Goal: Information Seeking & Learning: Learn about a topic

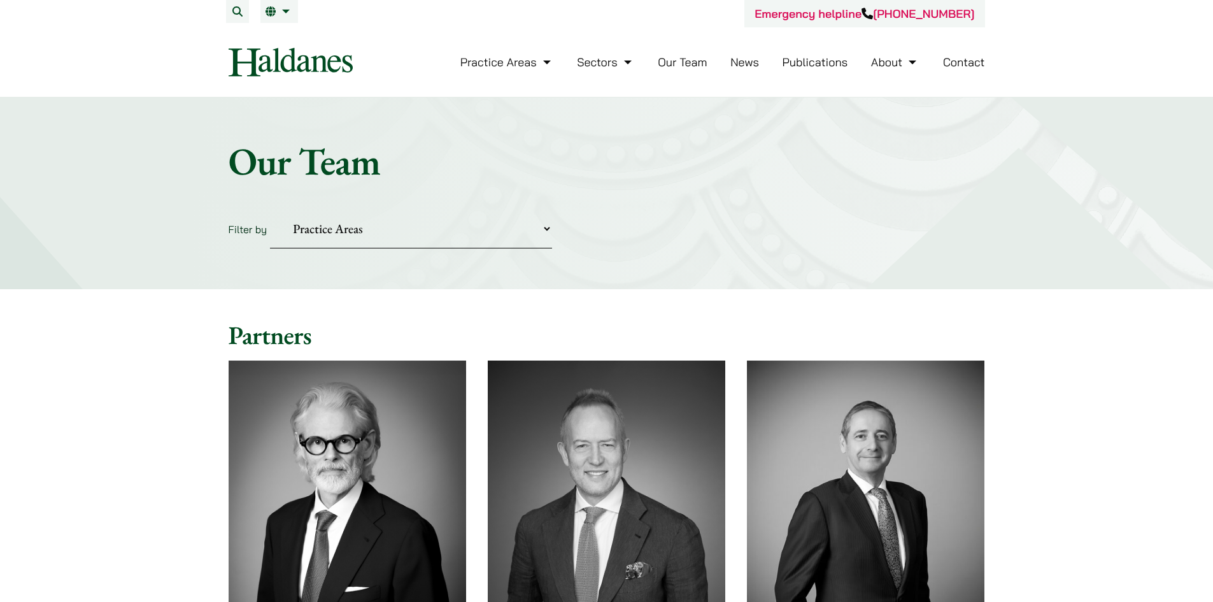
scroll to position [1083, 0]
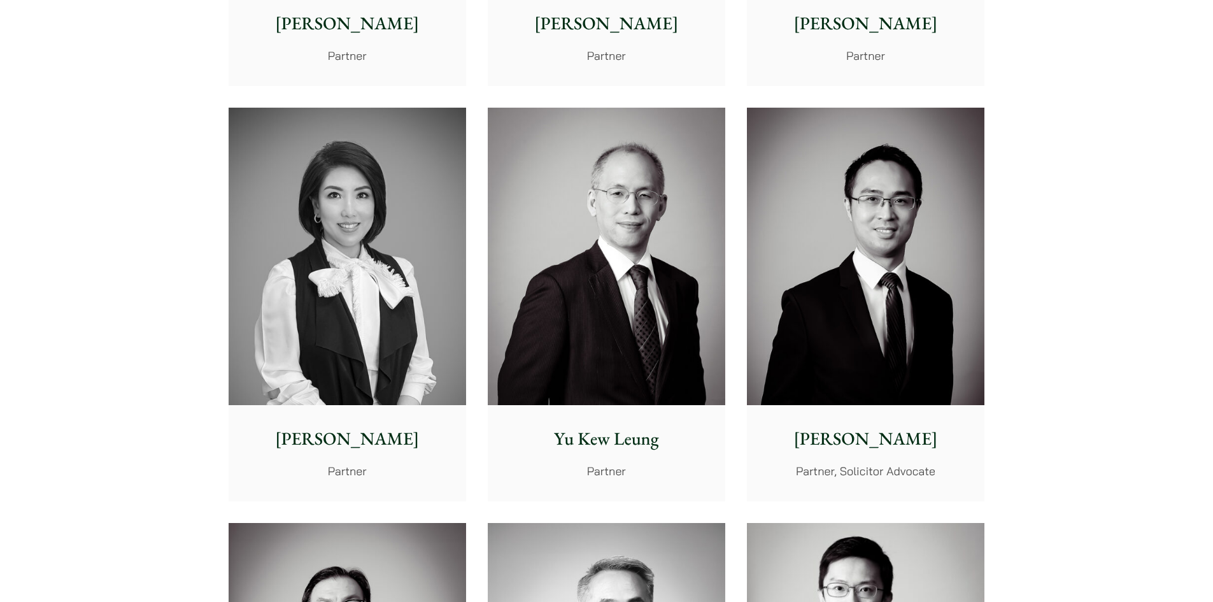
click at [828, 443] on p "[PERSON_NAME]" at bounding box center [865, 439] width 217 height 27
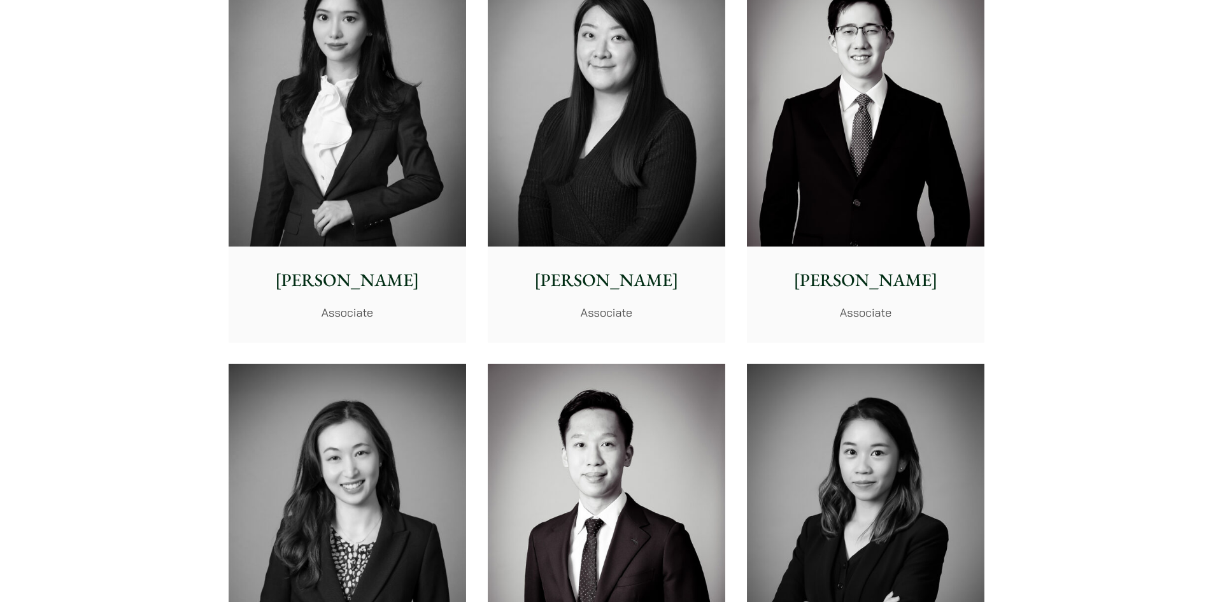
scroll to position [4019, 0]
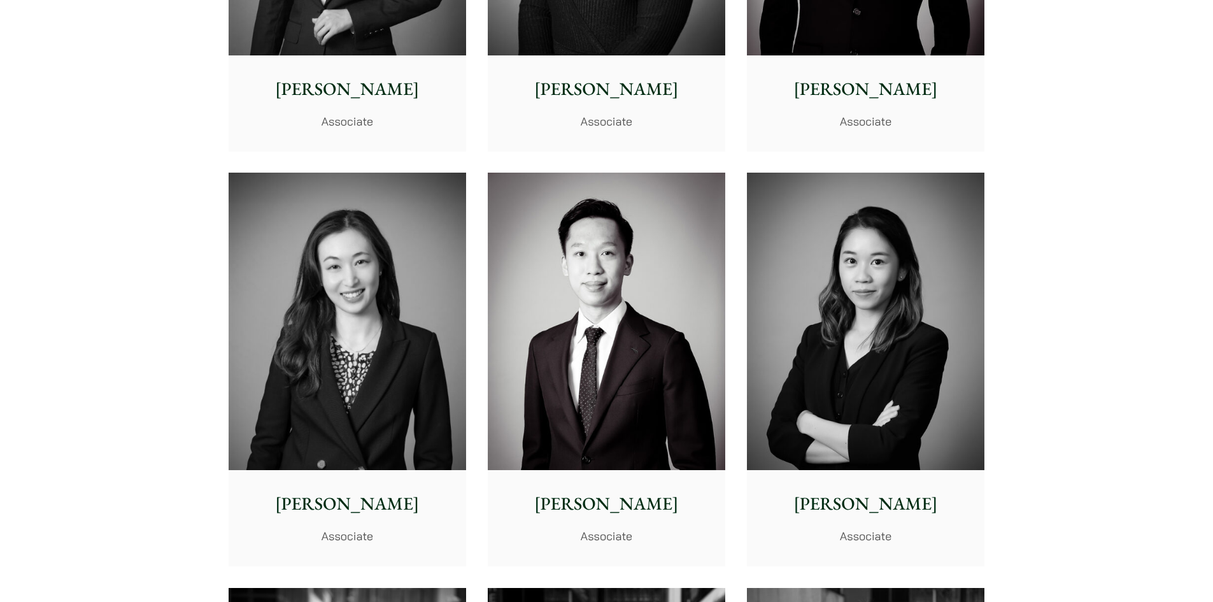
click at [674, 280] on img at bounding box center [607, 321] width 238 height 297
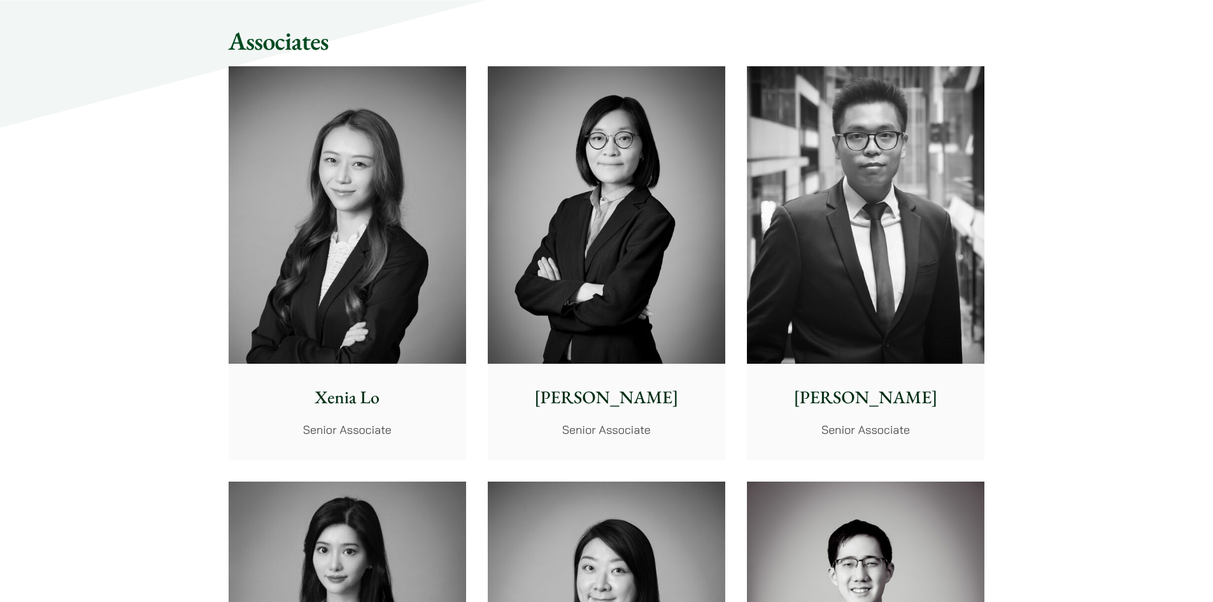
scroll to position [3254, 0]
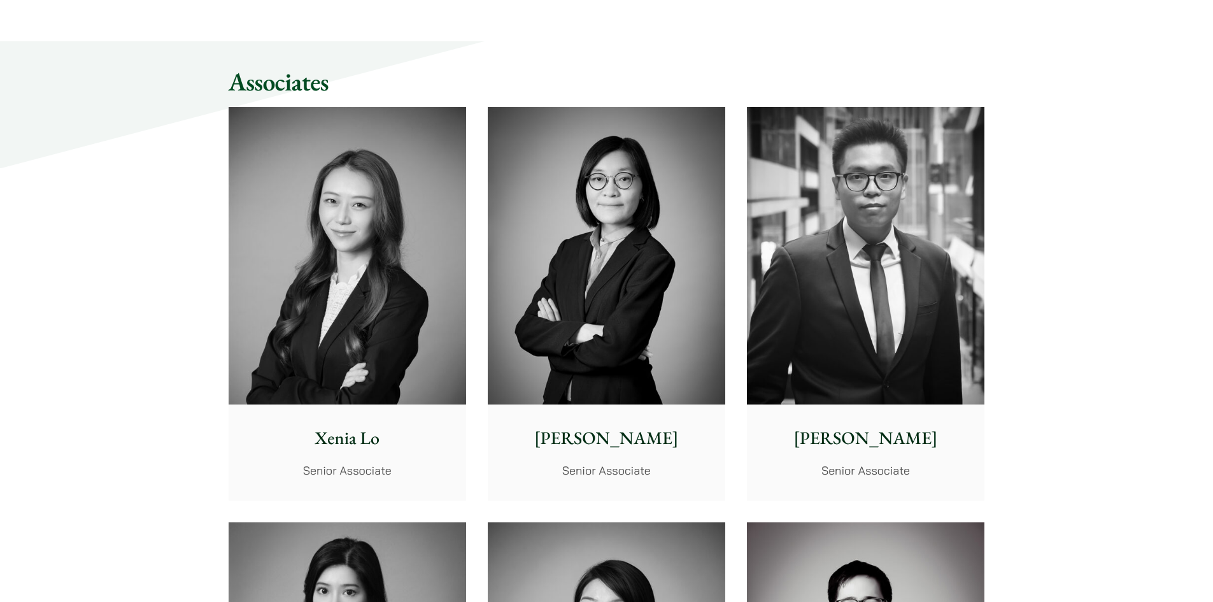
click at [892, 219] on img at bounding box center [866, 255] width 238 height 297
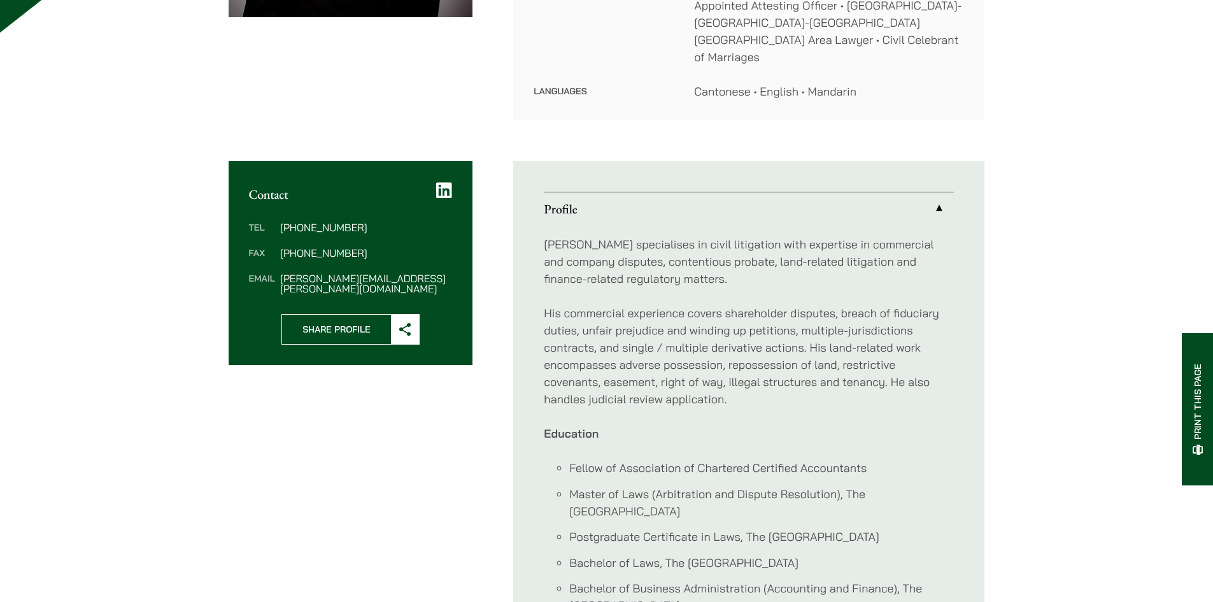
scroll to position [592, 0]
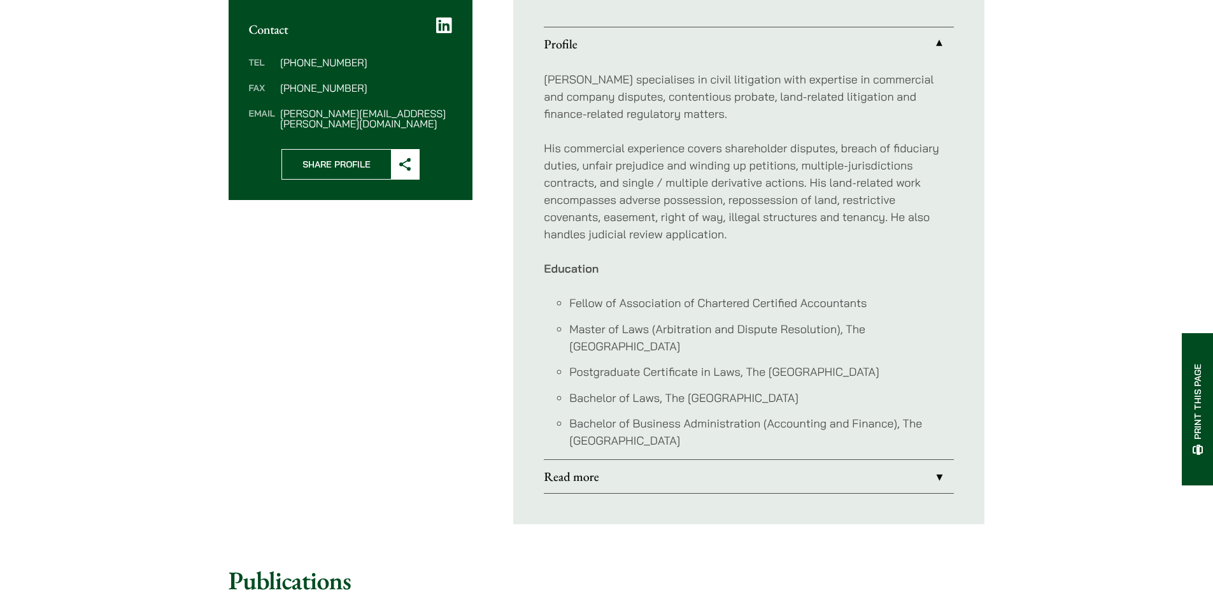
click at [901, 401] on div "Home » Lawyers » [PERSON_NAME] [PERSON_NAME] Partner, Solicitor Advocate Practi…" at bounding box center [607, 518] width 803 height 1945
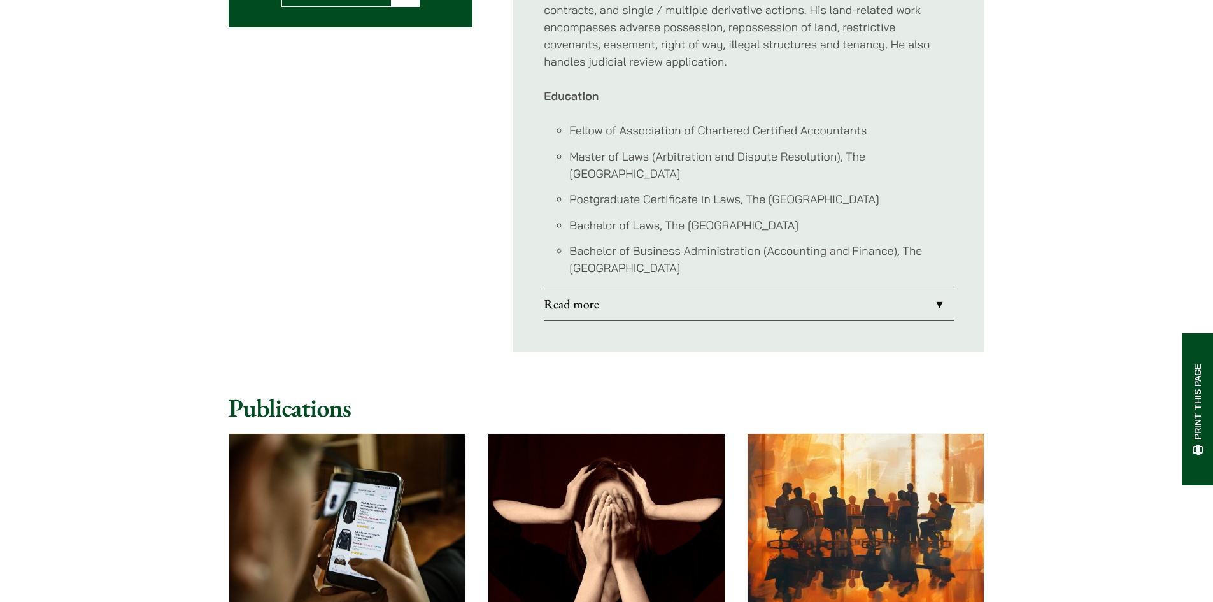
click at [938, 287] on link "Read more" at bounding box center [749, 303] width 410 height 33
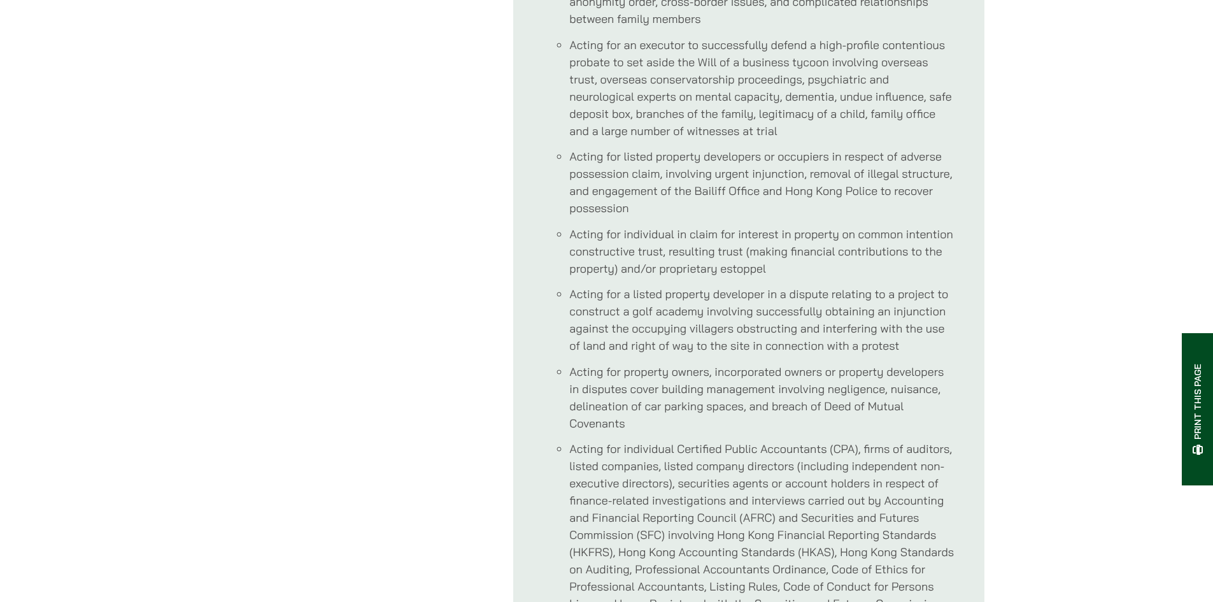
scroll to position [1911, 0]
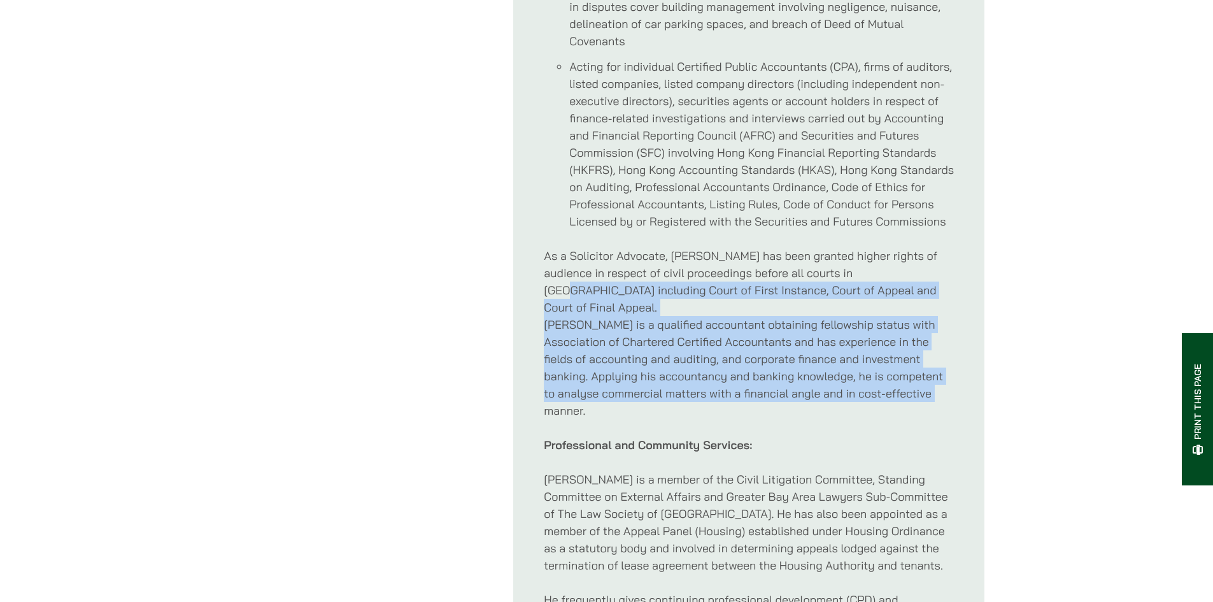
drag, startPoint x: 959, startPoint y: 335, endPoint x: 857, endPoint y: 239, distance: 139.7
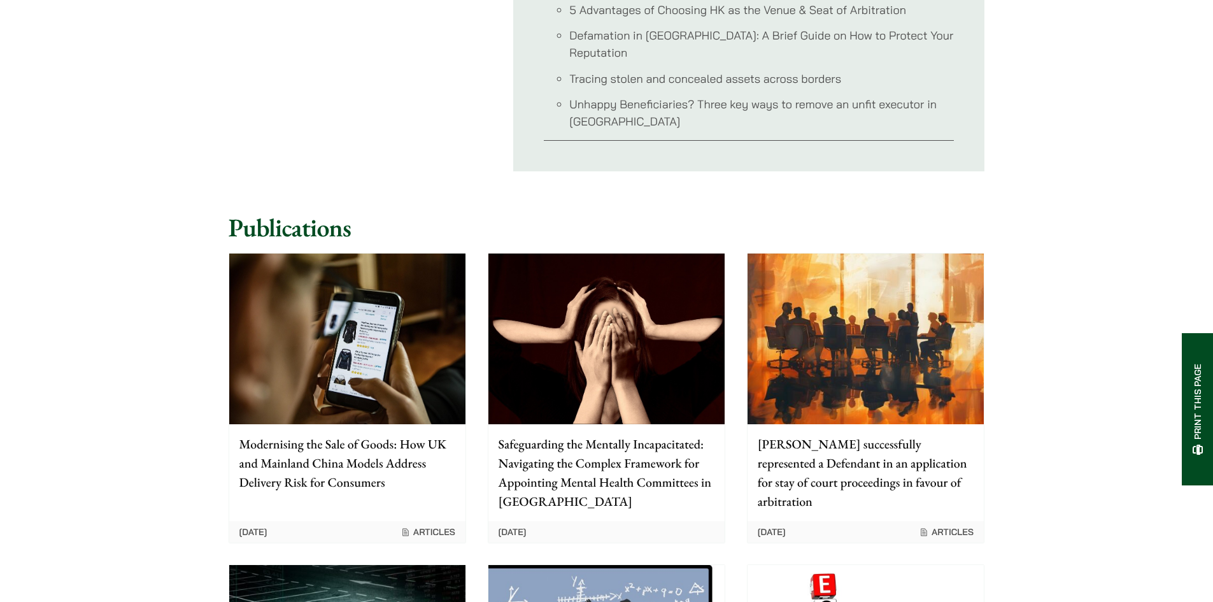
scroll to position [0, 0]
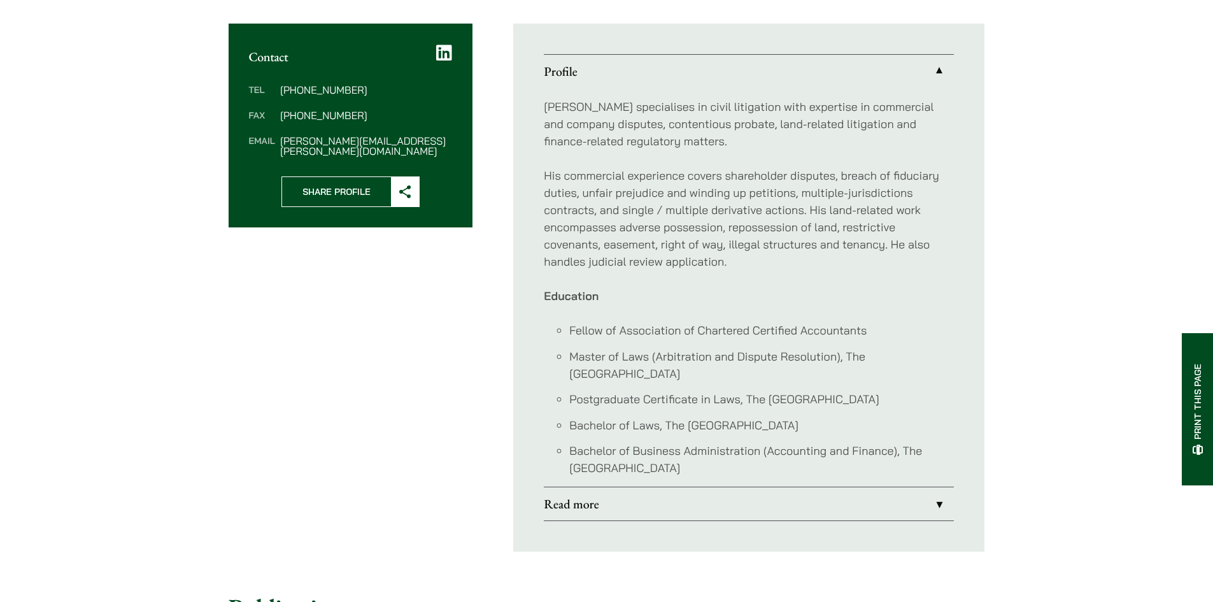
scroll to position [571, 0]
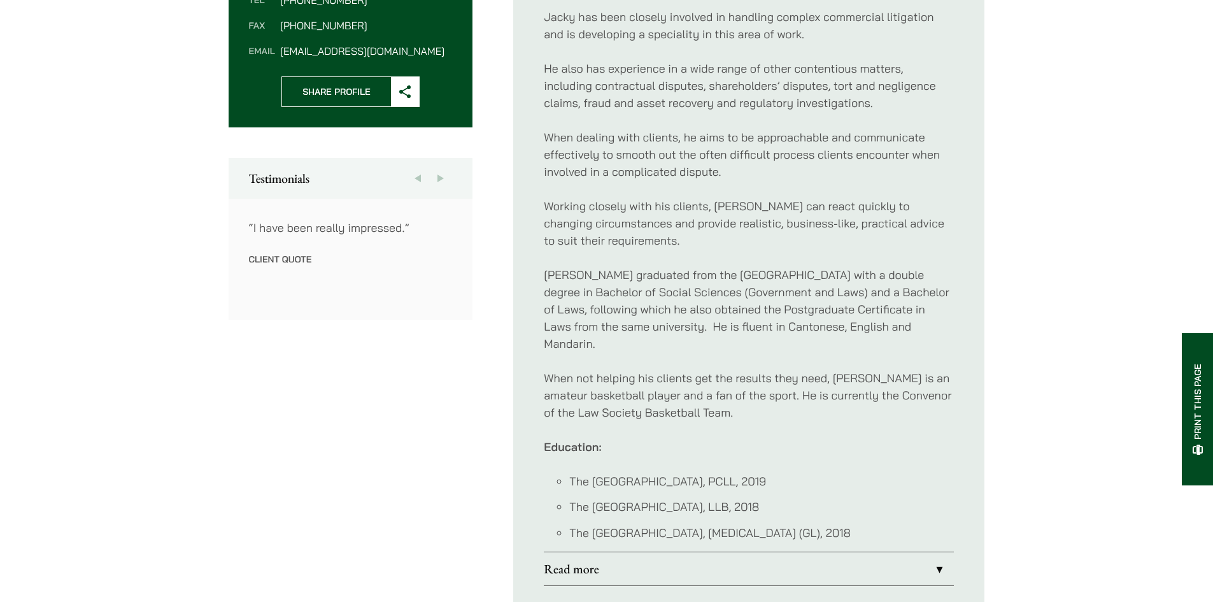
scroll to position [764, 0]
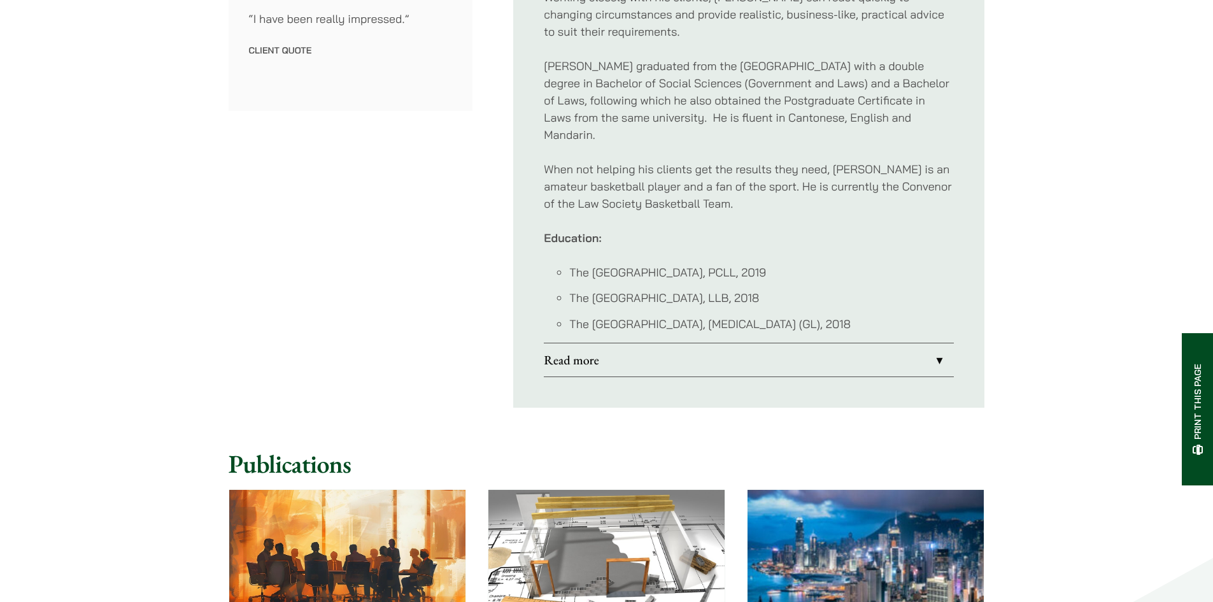
click at [876, 354] on link "Read more" at bounding box center [749, 359] width 410 height 33
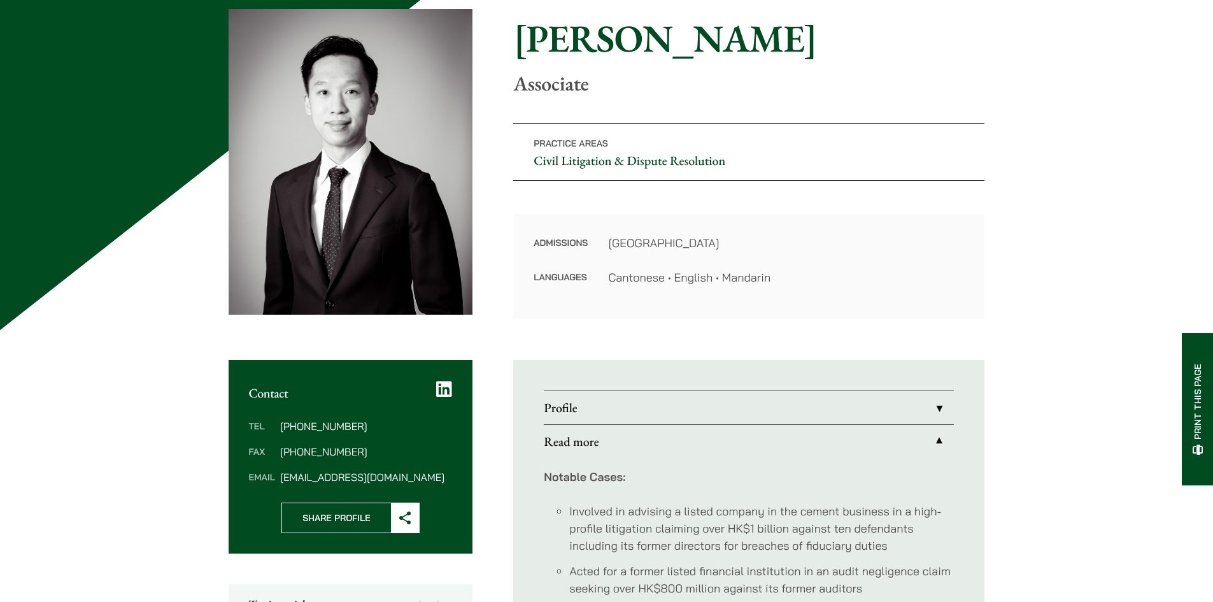
scroll to position [127, 0]
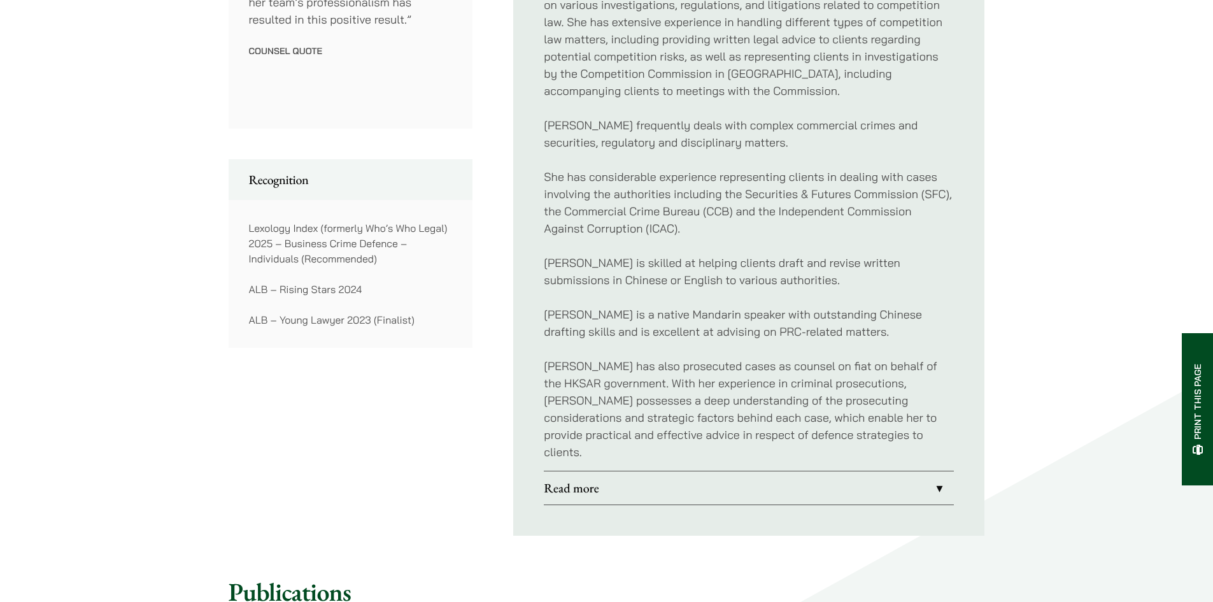
scroll to position [892, 0]
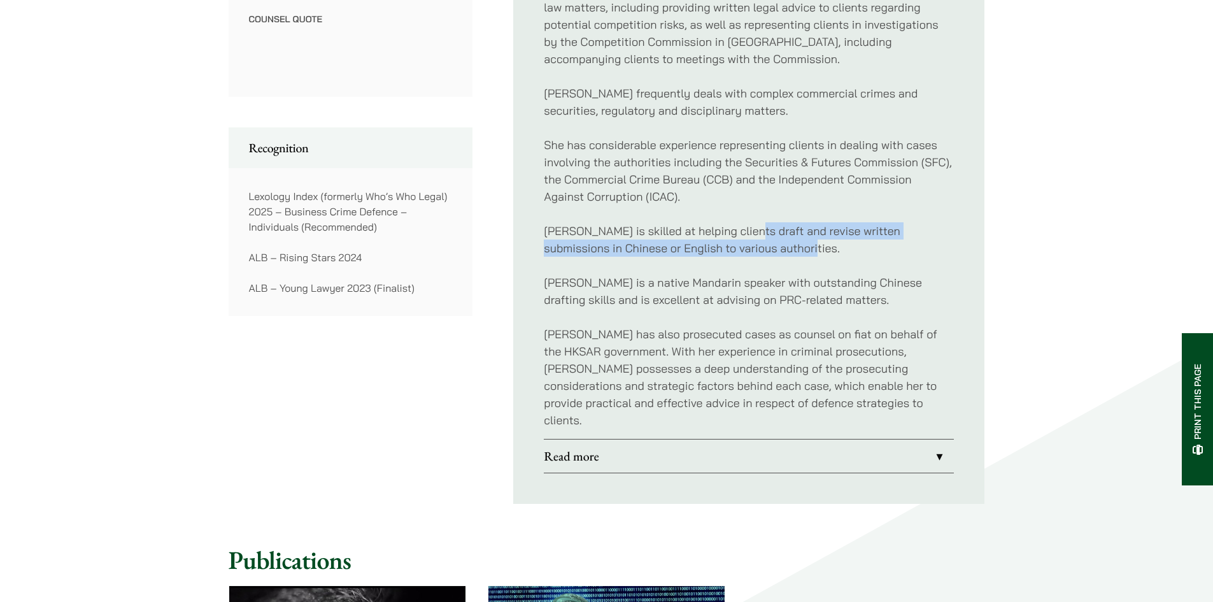
drag, startPoint x: 745, startPoint y: 205, endPoint x: 774, endPoint y: 251, distance: 54.4
click at [774, 251] on div "Florence is a criminal defence lawyer who regularly appears in all levels of co…" at bounding box center [749, 50] width 410 height 777
click at [831, 254] on p "Florence is skilled at helping clients draft and revise written submissions in …" at bounding box center [749, 239] width 410 height 34
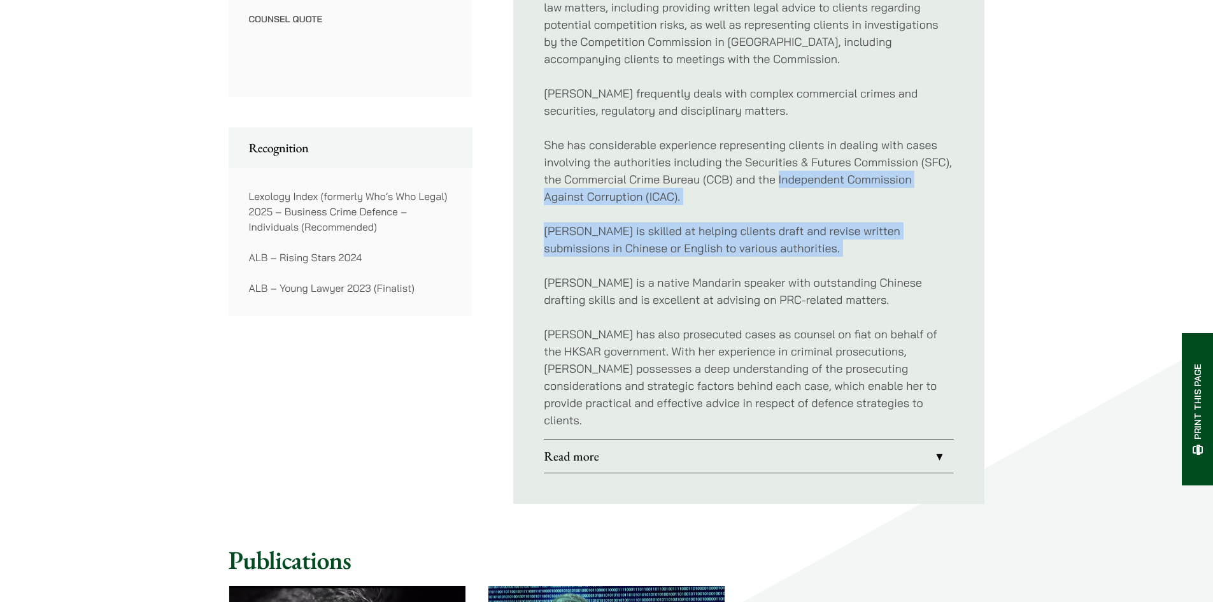
drag, startPoint x: 831, startPoint y: 254, endPoint x: 801, endPoint y: 175, distance: 84.5
click at [801, 175] on div "Florence is a criminal defence lawyer who regularly appears in all levels of co…" at bounding box center [749, 50] width 410 height 777
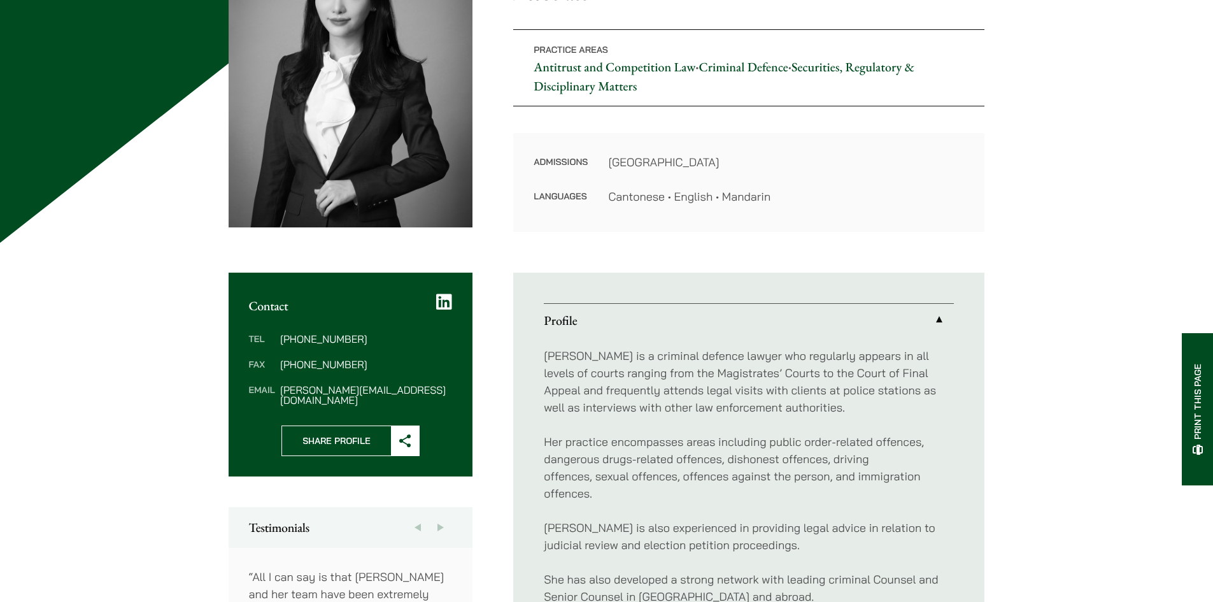
scroll to position [255, 0]
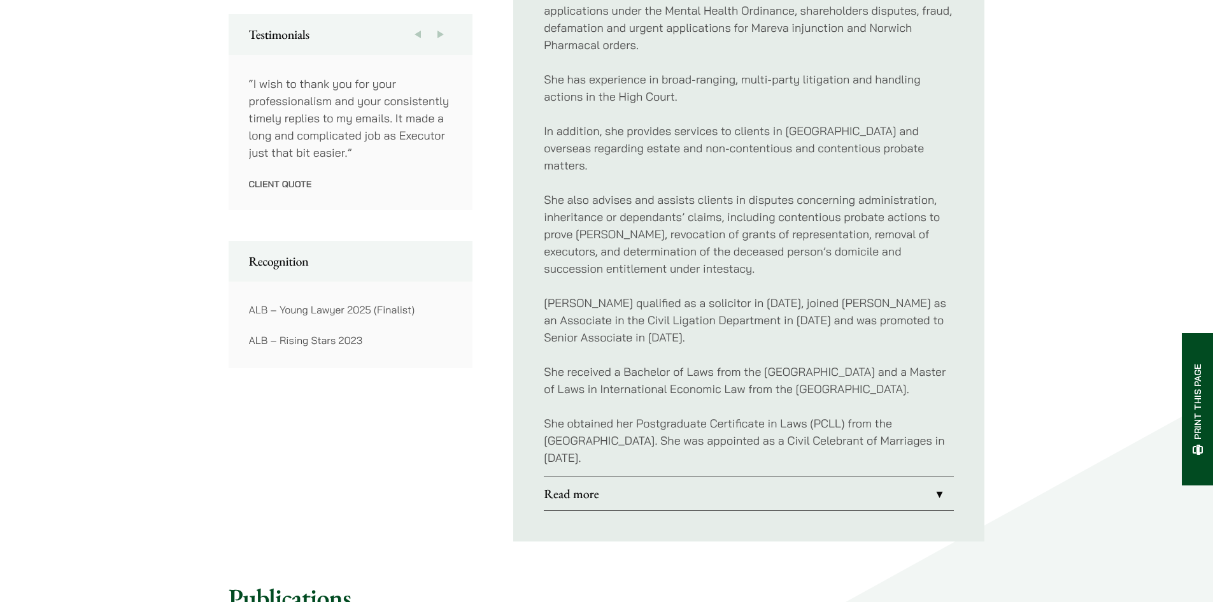
scroll to position [701, 0]
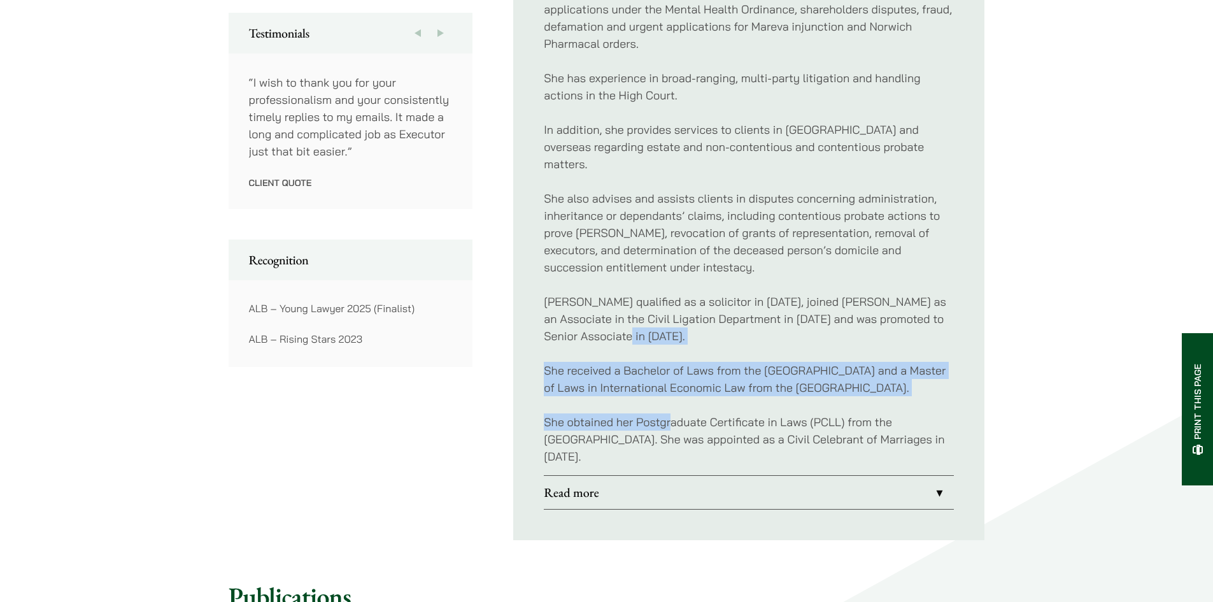
drag, startPoint x: 671, startPoint y: 420, endPoint x: 701, endPoint y: 311, distance: 113.0
click at [701, 311] on div "Xenia acts for a broad spectrum of clients, such as multinational corporations,…" at bounding box center [749, 164] width 410 height 622
drag, startPoint x: 908, startPoint y: 465, endPoint x: 703, endPoint y: 97, distance: 421.1
click at [703, 97] on div "Xenia acts for a broad spectrum of clients, such as multinational corporations,…" at bounding box center [749, 164] width 410 height 622
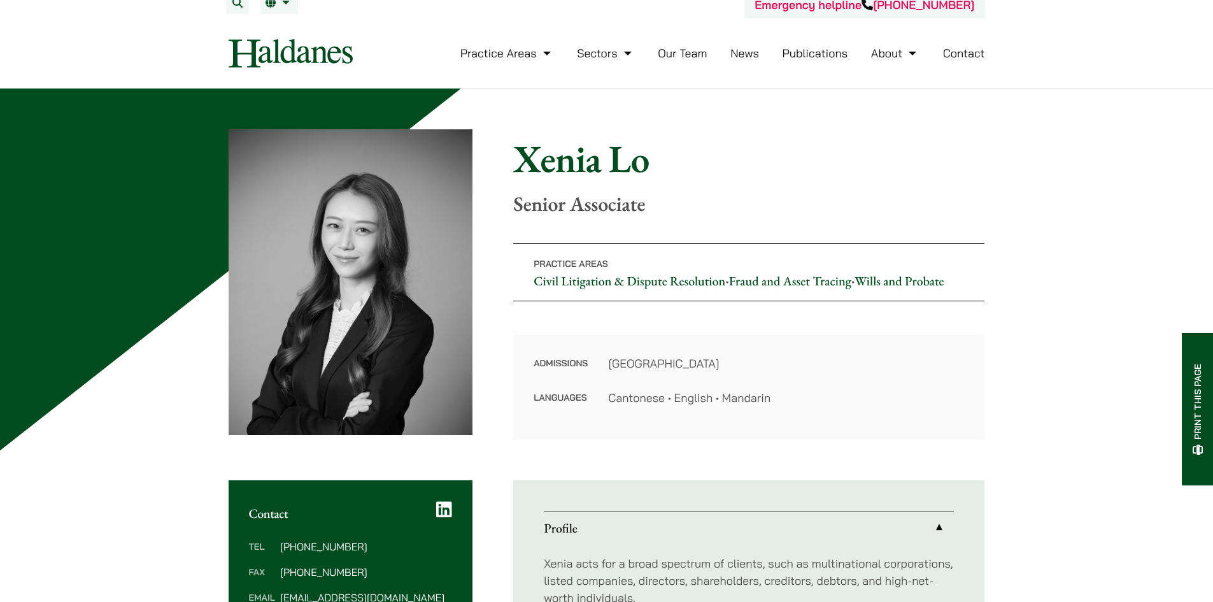
scroll to position [0, 0]
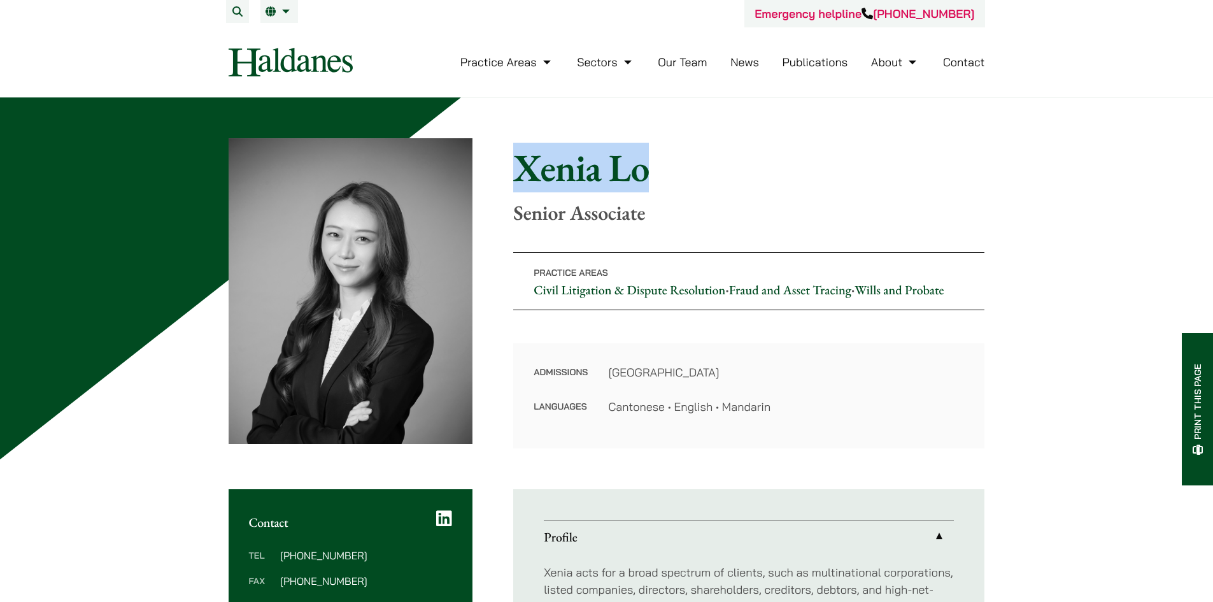
drag, startPoint x: 700, startPoint y: 189, endPoint x: 491, endPoint y: 162, distance: 210.7
click at [491, 162] on div "Home » Lawyers » [PERSON_NAME] [PERSON_NAME] Senior Associate Practice Areas Ci…" at bounding box center [607, 293] width 757 height 310
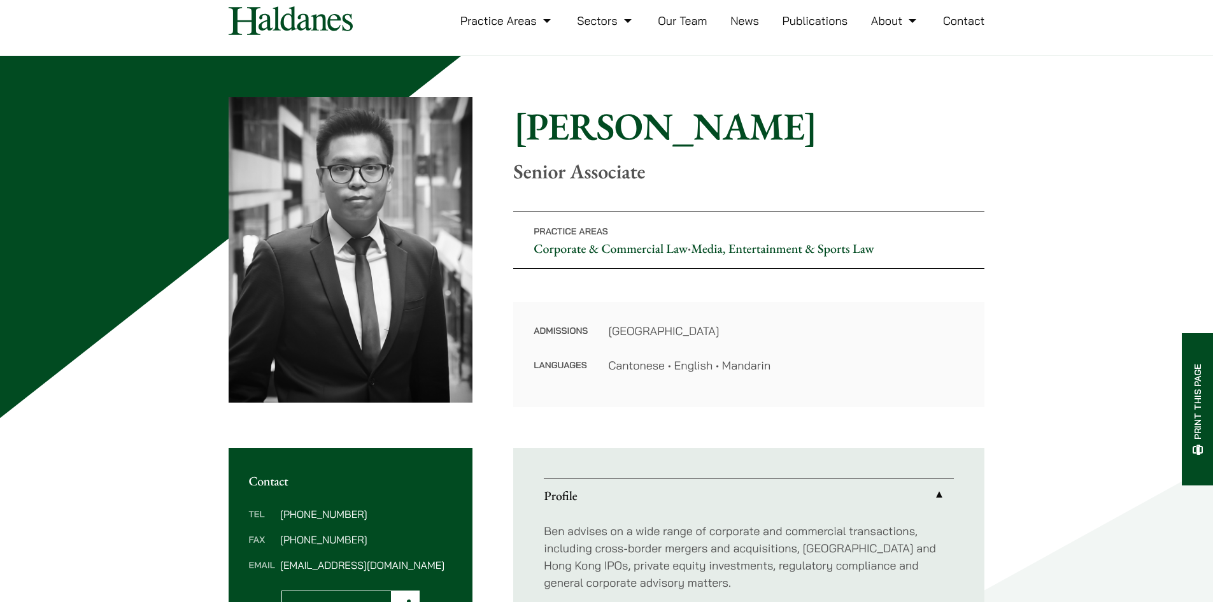
scroll to position [64, 0]
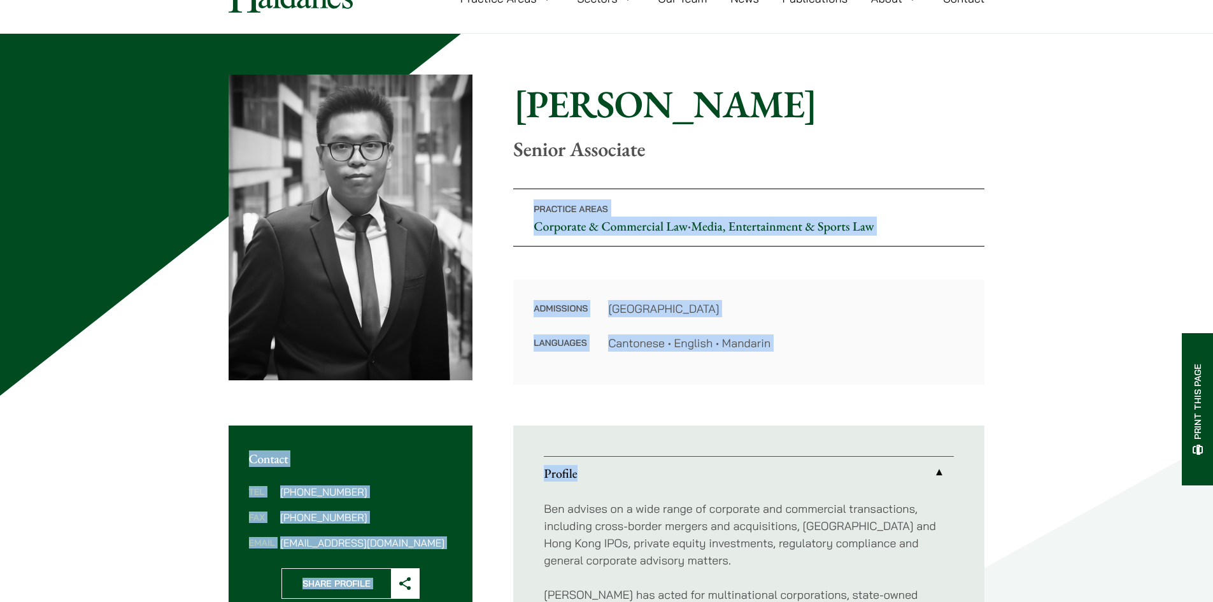
drag, startPoint x: 876, startPoint y: 152, endPoint x: 1068, endPoint y: 411, distance: 321.9
click at [1068, 411] on div "Home » Lawyers » Ben Chan Ben Chan Senior Associate Practice Areas Corporate & …" at bounding box center [606, 505] width 1213 height 943
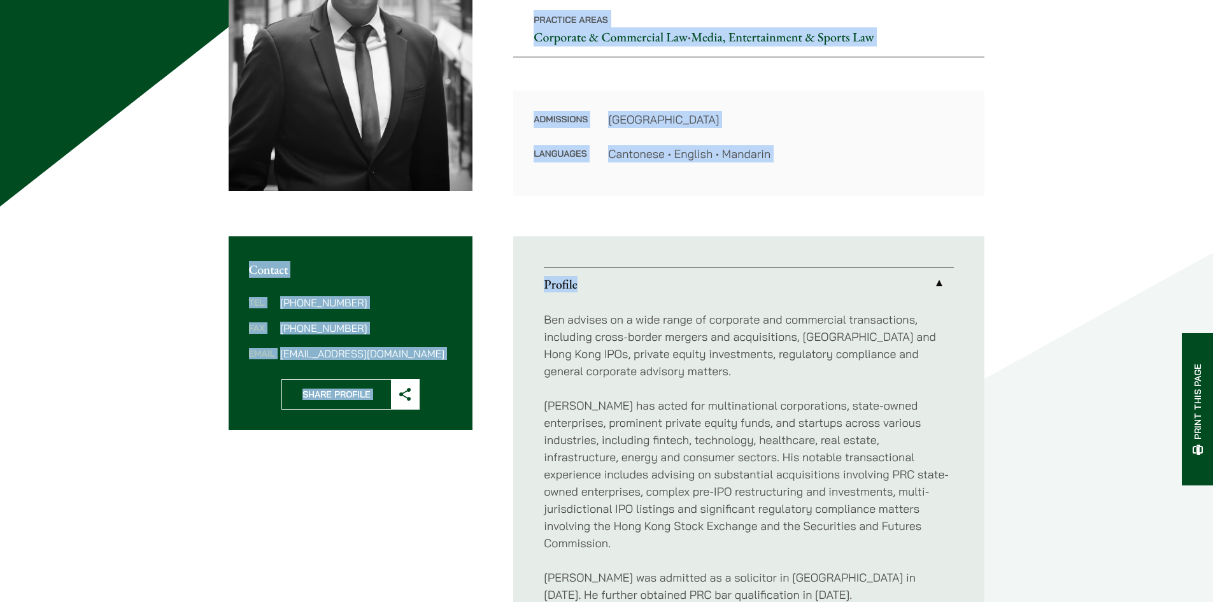
scroll to position [191, 0]
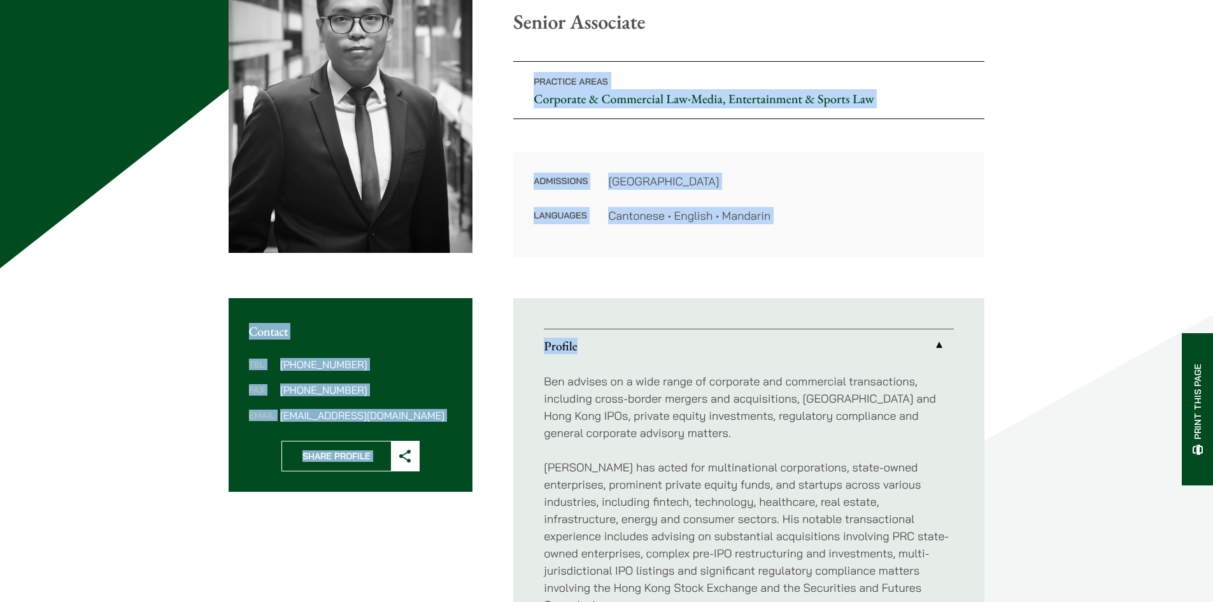
click at [972, 204] on div "Admissions Hong Kong Languages Cantonese • English • Mandarin" at bounding box center [748, 204] width 471 height 105
